Goal: Communication & Community: Participate in discussion

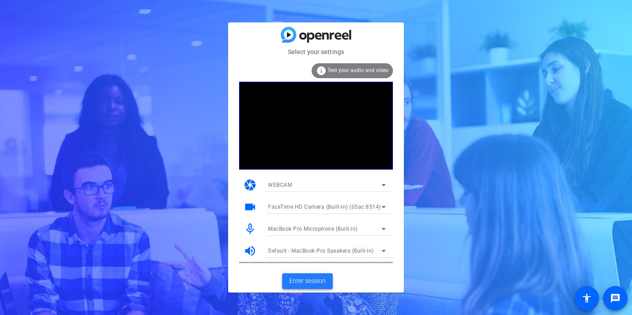
click at [310, 279] on span "Enter session" at bounding box center [307, 280] width 36 height 9
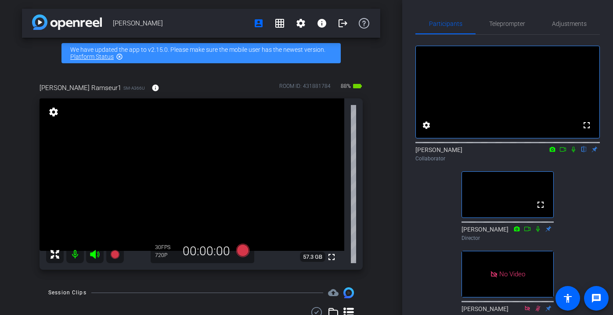
click at [574, 152] on icon at bounding box center [573, 149] width 7 height 6
click at [577, 153] on mat-icon at bounding box center [573, 149] width 11 height 8
click at [576, 152] on icon at bounding box center [573, 149] width 7 height 6
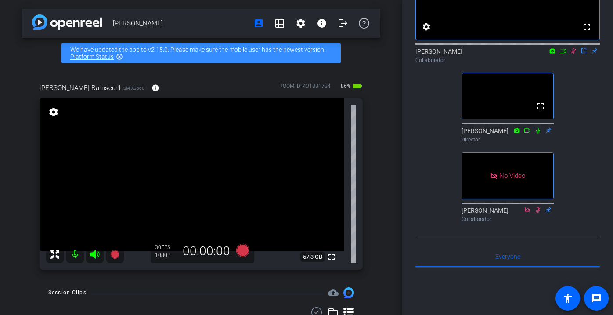
scroll to position [104, 0]
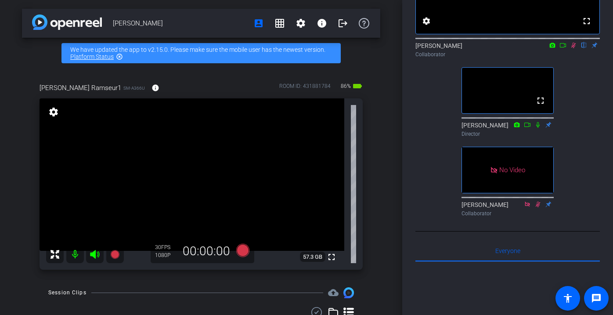
click at [563, 48] on icon at bounding box center [563, 45] width 7 height 6
click at [574, 48] on icon at bounding box center [573, 45] width 7 height 6
click at [572, 48] on icon at bounding box center [573, 45] width 7 height 6
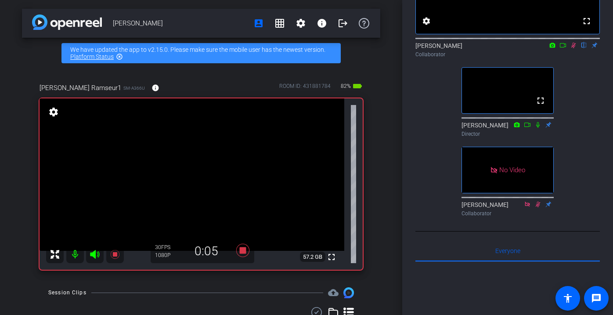
click at [573, 48] on icon at bounding box center [573, 46] width 5 height 6
click at [574, 48] on icon at bounding box center [573, 45] width 7 height 6
click at [573, 48] on icon at bounding box center [573, 45] width 7 height 6
click at [571, 49] on mat-icon at bounding box center [573, 45] width 11 height 8
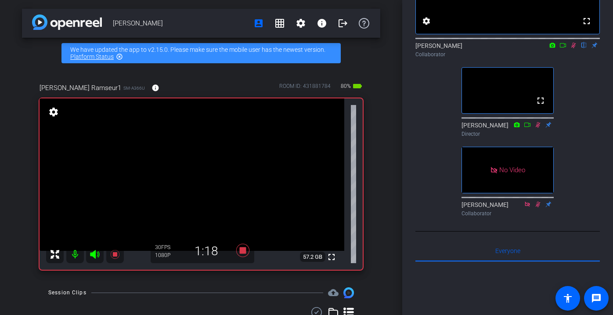
click at [575, 48] on icon at bounding box center [573, 45] width 7 height 6
click at [577, 48] on icon at bounding box center [573, 45] width 7 height 6
click at [573, 48] on icon at bounding box center [573, 46] width 5 height 6
click at [76, 253] on mat-icon at bounding box center [75, 255] width 18 height 18
click at [75, 252] on mat-icon at bounding box center [75, 255] width 18 height 18
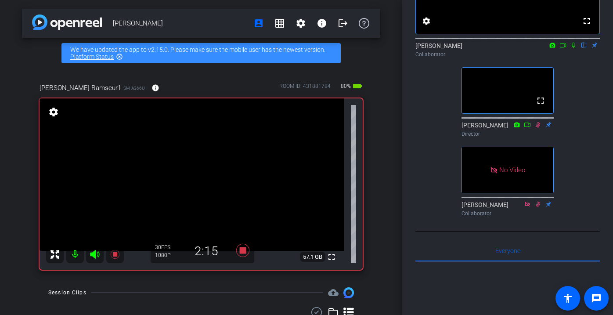
click at [574, 48] on icon at bounding box center [573, 45] width 7 height 6
click at [573, 48] on icon at bounding box center [573, 46] width 5 height 6
click at [573, 48] on icon at bounding box center [573, 45] width 7 height 6
click at [575, 48] on icon at bounding box center [573, 46] width 5 height 6
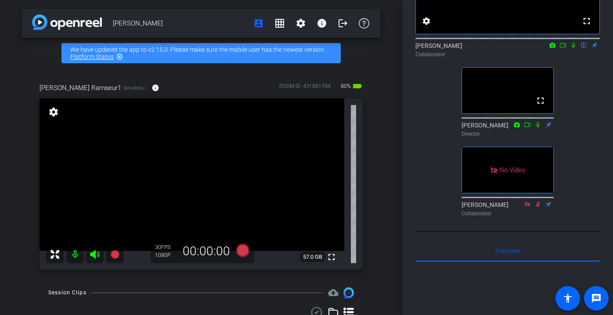
click at [573, 49] on mat-icon at bounding box center [573, 45] width 11 height 8
click at [574, 48] on icon at bounding box center [573, 45] width 7 height 6
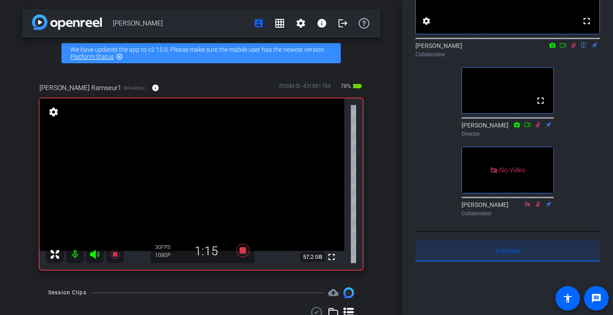
click at [512, 254] on span "Everyone 0" at bounding box center [507, 251] width 25 height 6
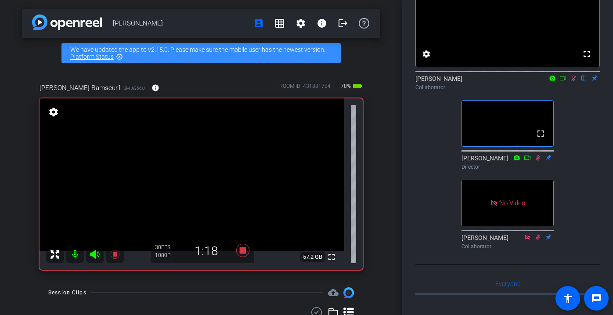
scroll to position [78, 0]
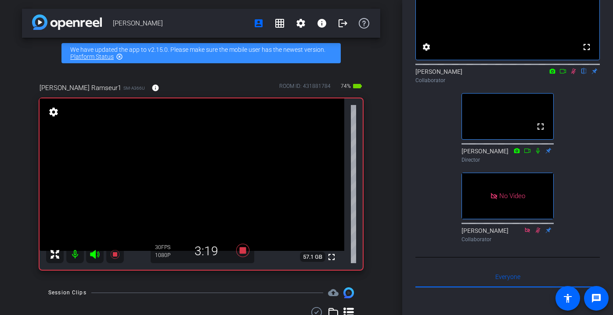
click at [573, 74] on icon at bounding box center [573, 71] width 7 height 6
click at [76, 258] on mat-icon at bounding box center [75, 255] width 18 height 18
click at [77, 262] on mat-icon at bounding box center [75, 255] width 18 height 18
click at [509, 40] on video at bounding box center [508, 14] width 184 height 92
click at [576, 74] on icon at bounding box center [573, 71] width 7 height 6
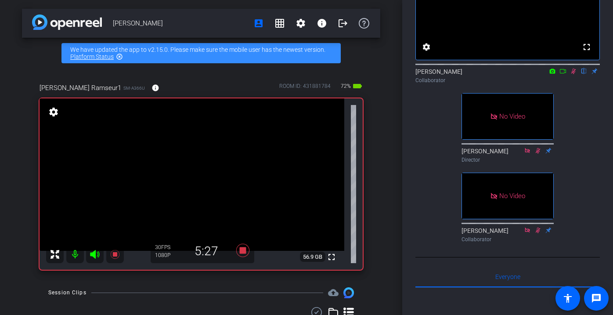
click at [574, 74] on icon at bounding box center [573, 72] width 5 height 6
click at [575, 74] on icon at bounding box center [573, 71] width 7 height 6
click at [74, 255] on mat-icon at bounding box center [75, 255] width 18 height 18
click at [83, 257] on mat-icon at bounding box center [75, 255] width 18 height 18
click at [574, 74] on icon at bounding box center [573, 72] width 5 height 6
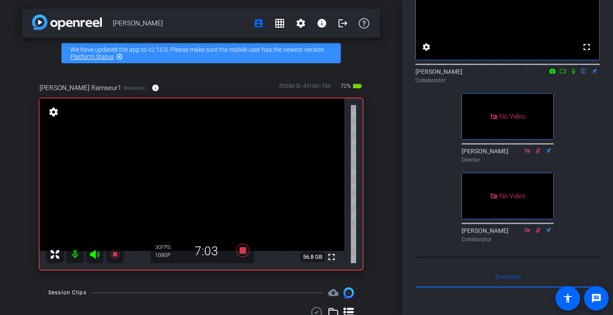
click at [574, 74] on icon at bounding box center [574, 72] width 4 height 6
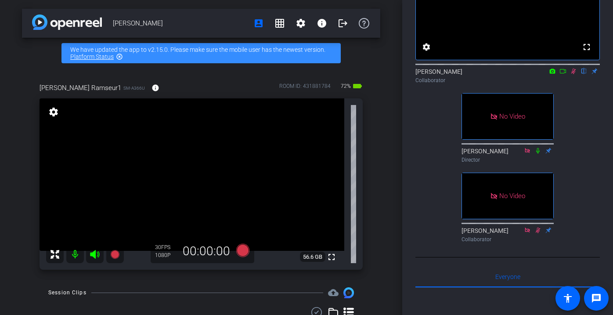
click at [571, 74] on icon at bounding box center [573, 71] width 7 height 6
click at [575, 74] on icon at bounding box center [573, 71] width 7 height 6
click at [572, 74] on icon at bounding box center [573, 71] width 7 height 6
click at [572, 74] on icon at bounding box center [574, 72] width 4 height 6
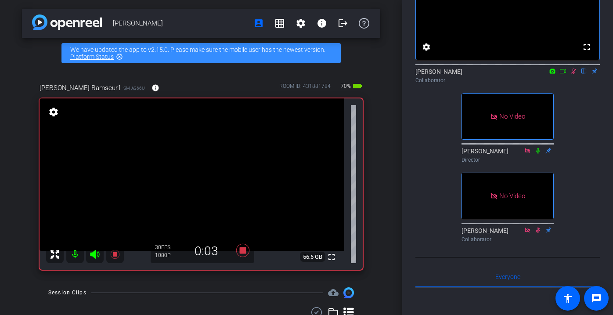
click at [572, 74] on icon at bounding box center [573, 71] width 7 height 6
click at [75, 255] on mat-icon at bounding box center [75, 255] width 18 height 18
click at [574, 74] on icon at bounding box center [574, 72] width 4 height 6
click at [573, 74] on icon at bounding box center [573, 71] width 7 height 6
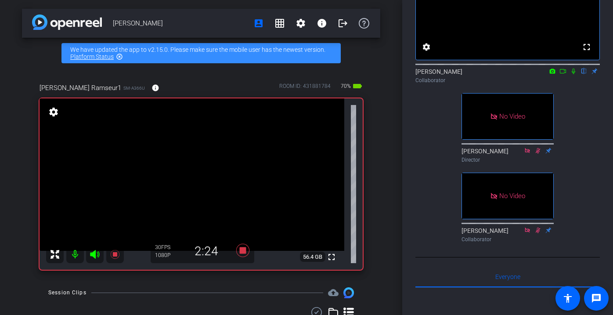
click at [574, 74] on icon at bounding box center [573, 71] width 7 height 6
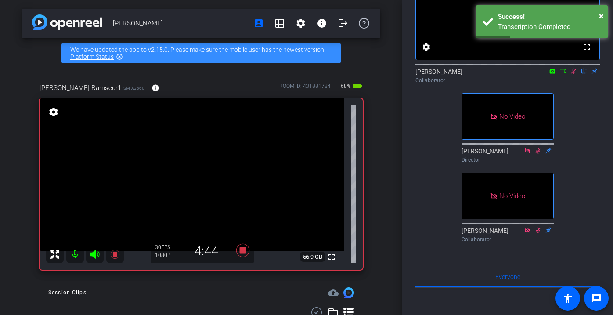
click at [574, 74] on icon at bounding box center [573, 71] width 7 height 6
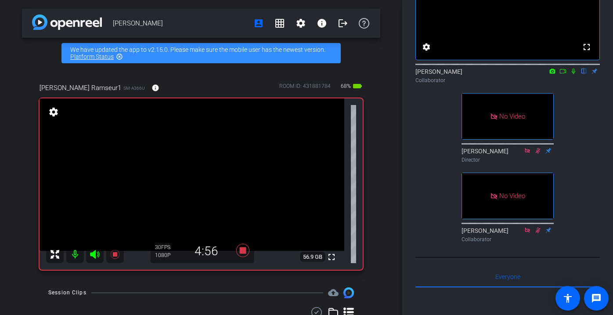
click at [575, 74] on icon at bounding box center [573, 71] width 7 height 6
click at [571, 74] on icon at bounding box center [573, 71] width 7 height 6
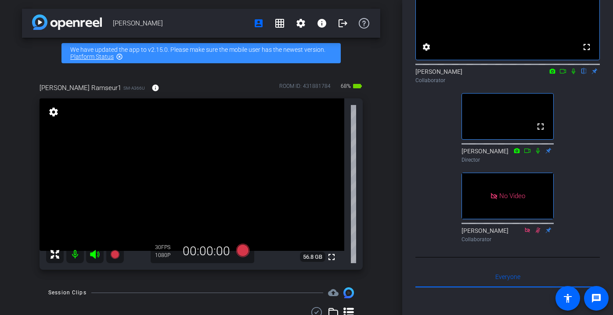
click at [575, 74] on icon at bounding box center [573, 71] width 7 height 6
click at [574, 74] on icon at bounding box center [573, 71] width 7 height 6
